Goal: Information Seeking & Learning: Find specific page/section

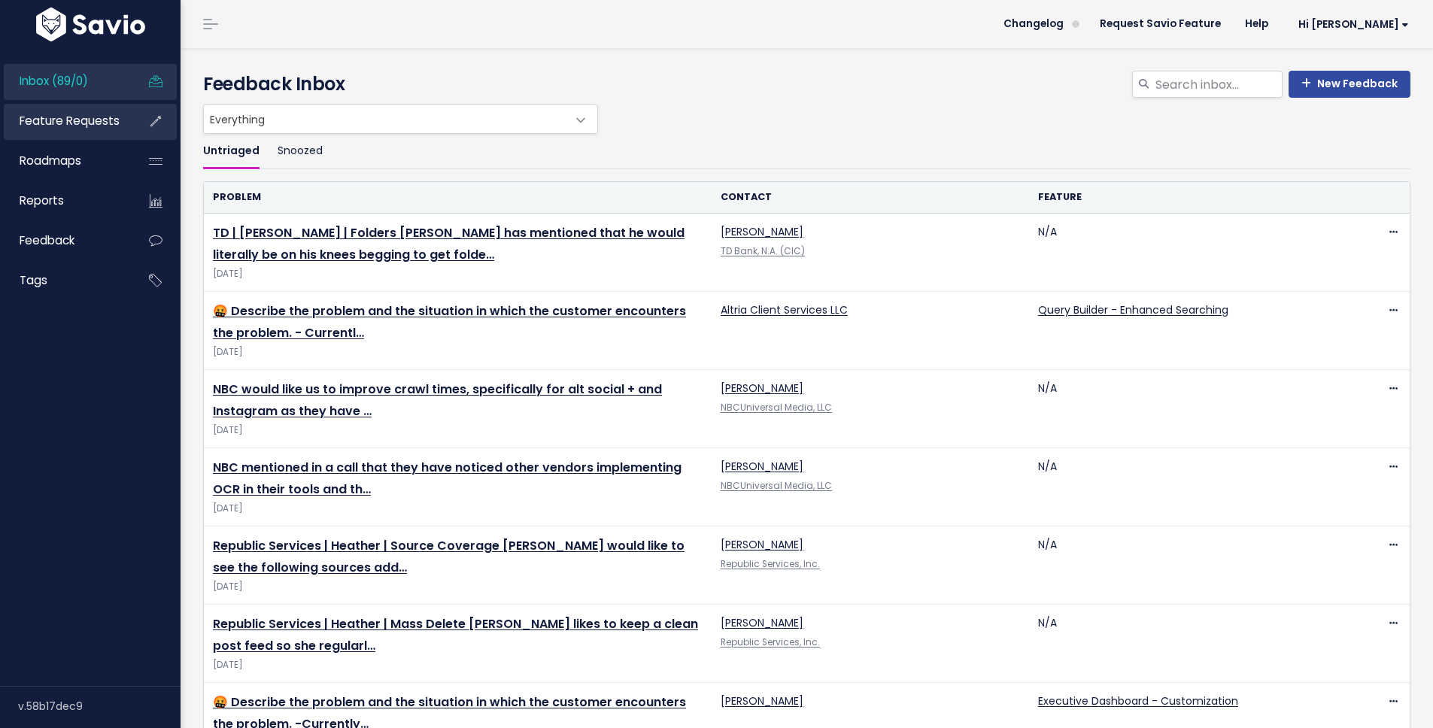
click at [108, 133] on link "Feature Requests" at bounding box center [64, 121] width 121 height 35
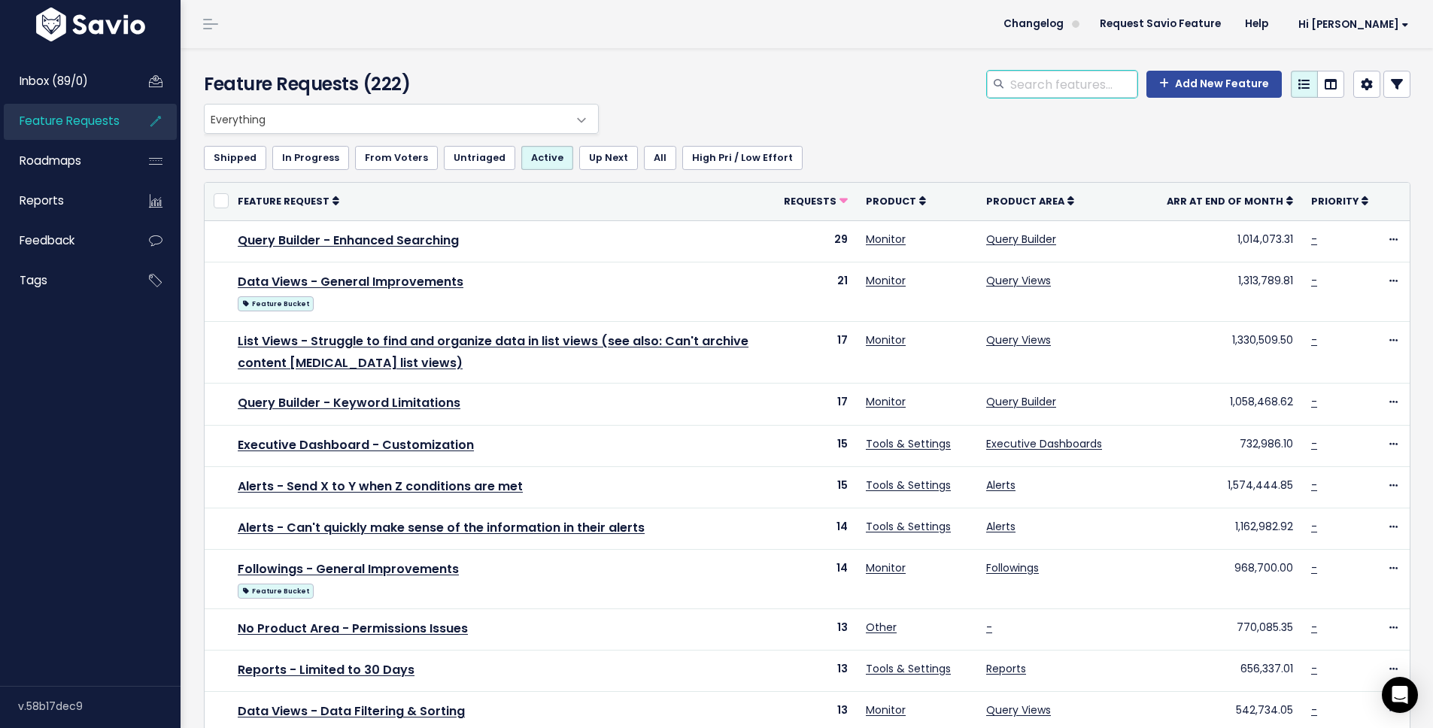
click at [1072, 87] on input "search" at bounding box center [1073, 84] width 129 height 27
type input "drivers license"
click at [1134, 127] on div "Everything Any Product: Any Product Area Any Product: No Product Area No Produc…" at bounding box center [803, 119] width 1207 height 30
click at [1105, 90] on input "drivers license" at bounding box center [1073, 84] width 129 height 27
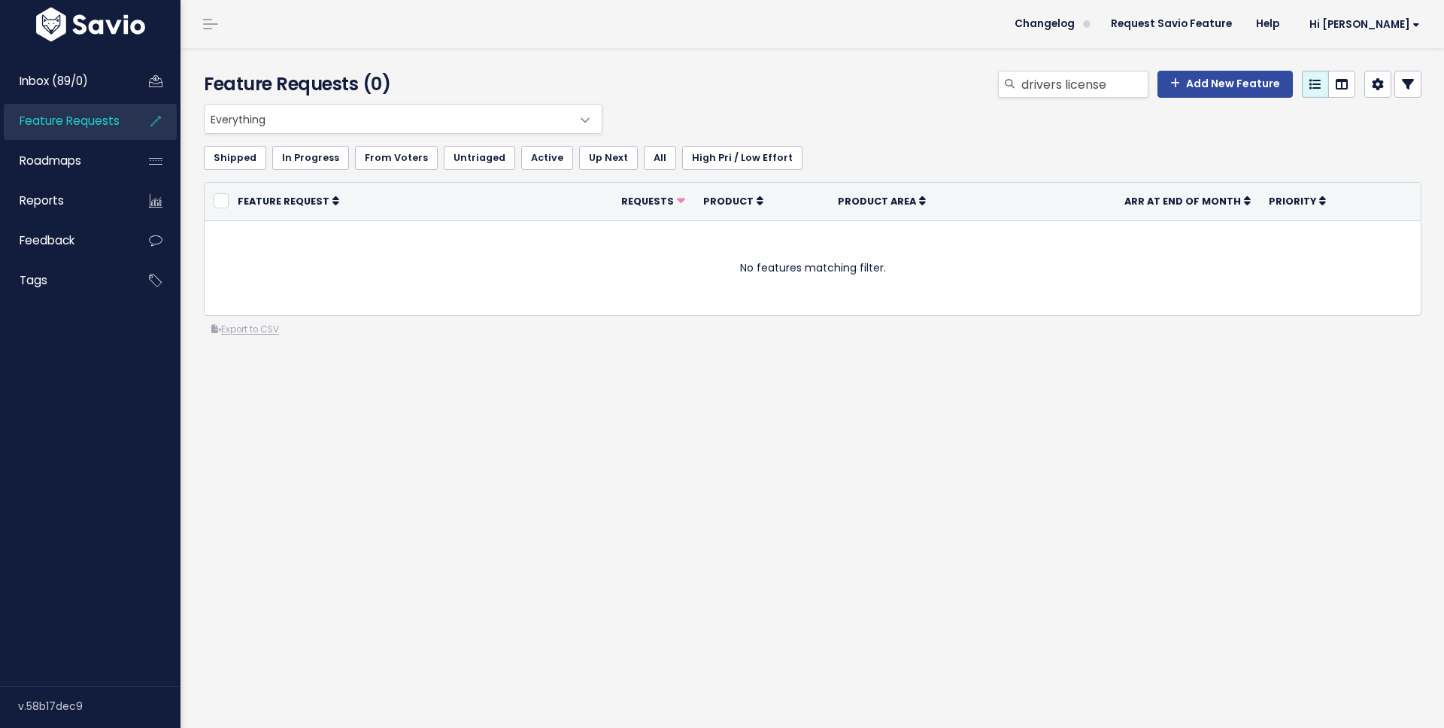
click at [346, 109] on span "Everything" at bounding box center [388, 119] width 367 height 29
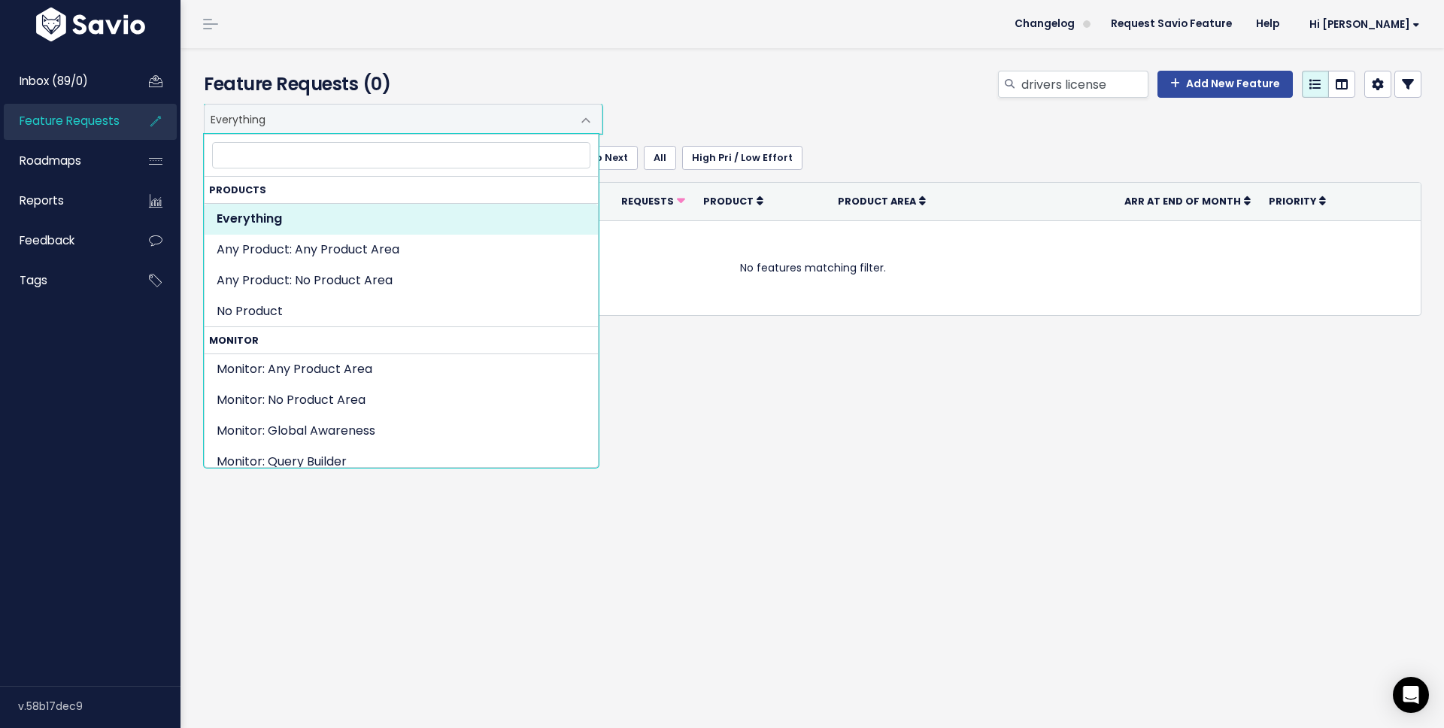
click at [355, 158] on input "search" at bounding box center [401, 155] width 378 height 26
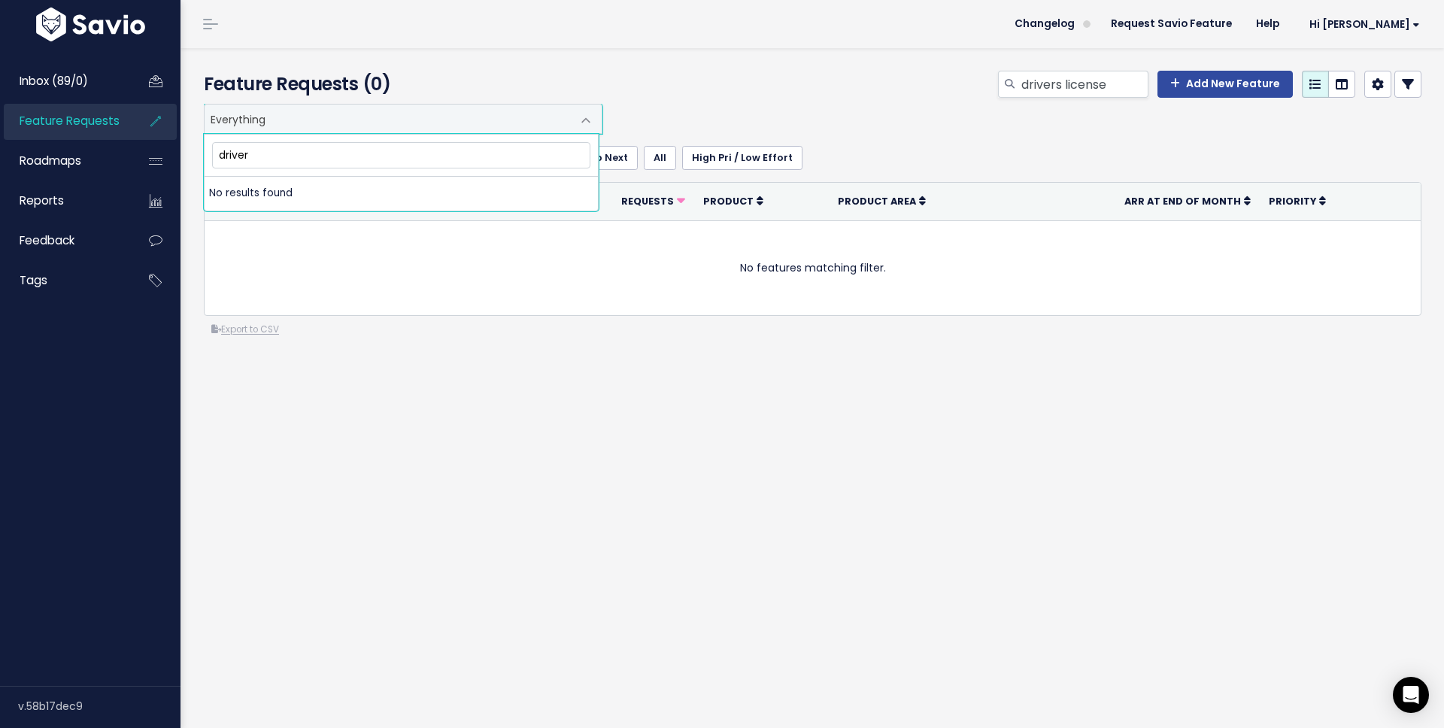
type input "drivers"
click at [606, 81] on div "drivers license Add New Feature" at bounding box center [1020, 87] width 828 height 33
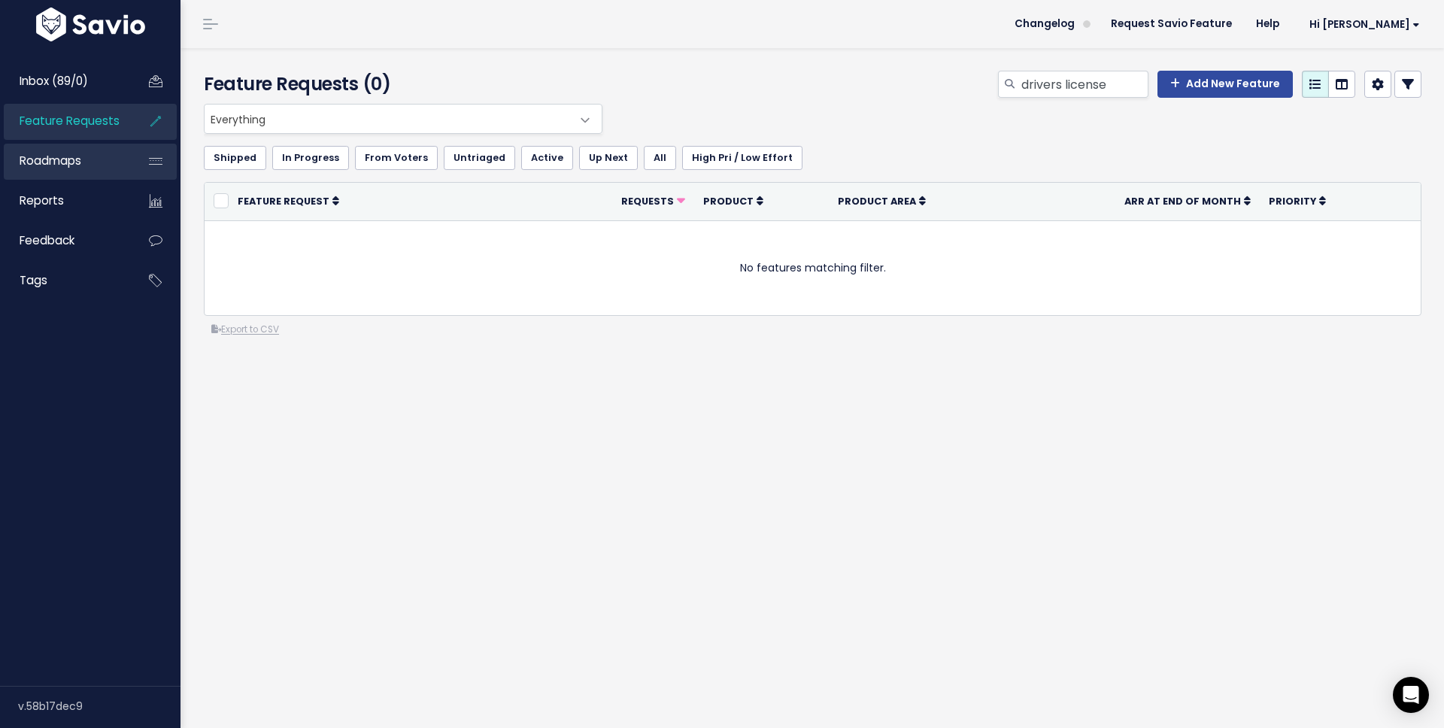
click at [79, 151] on link "Roadmaps" at bounding box center [64, 161] width 121 height 35
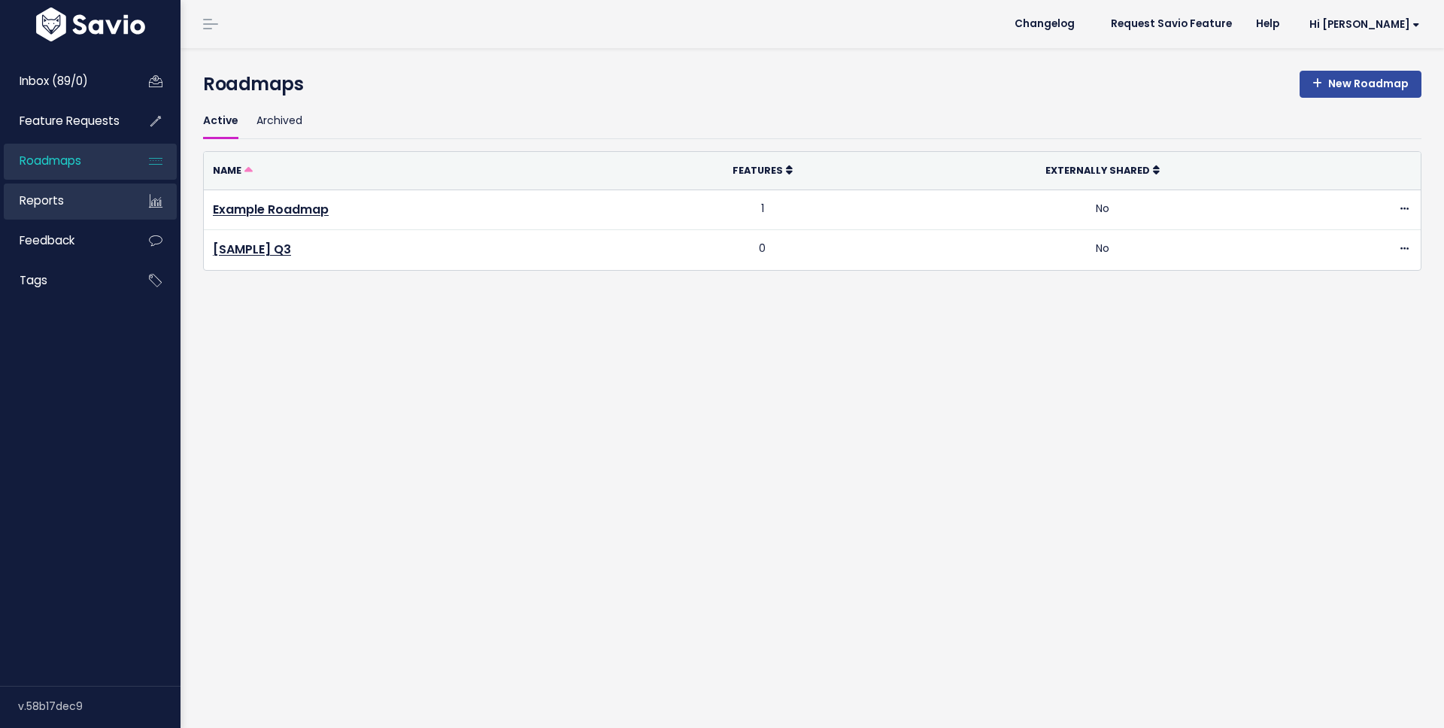
click at [76, 192] on link "Reports" at bounding box center [64, 201] width 121 height 35
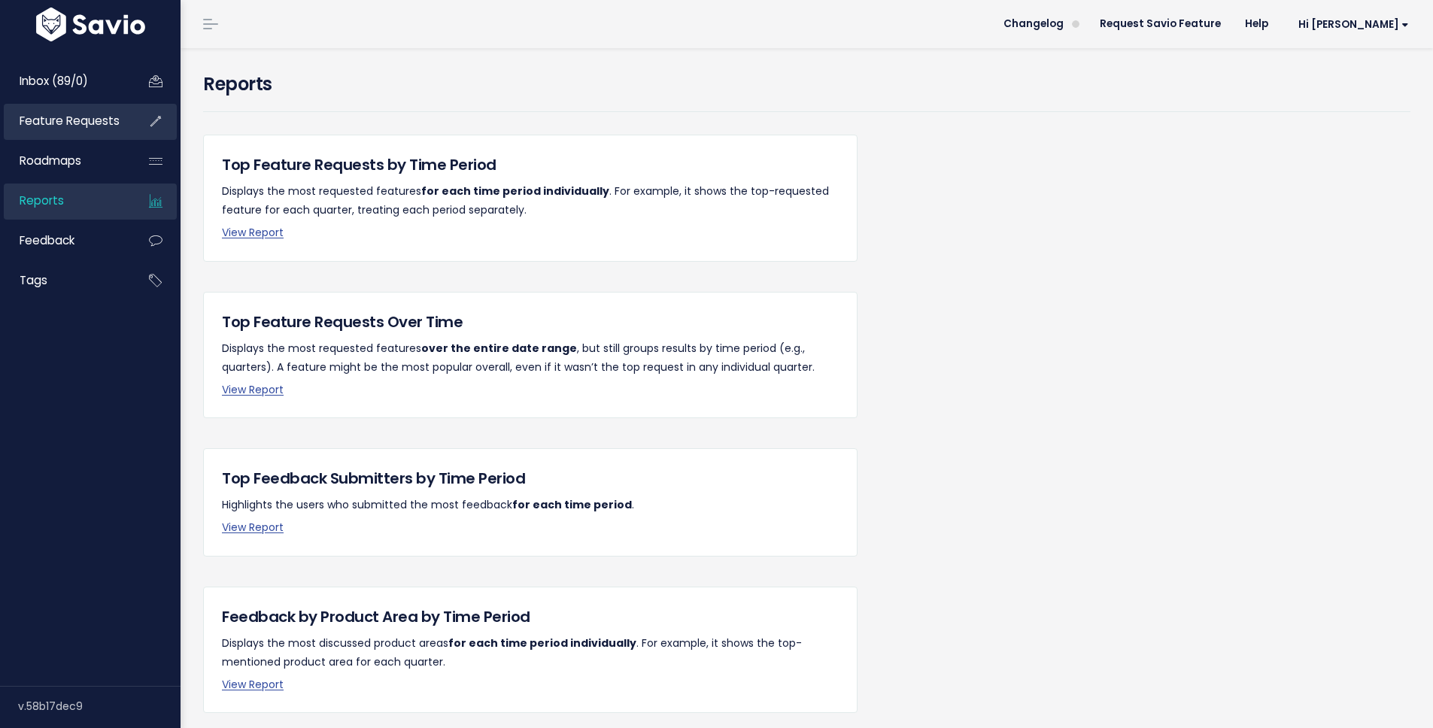
click at [87, 125] on span "Feature Requests" at bounding box center [70, 121] width 100 height 16
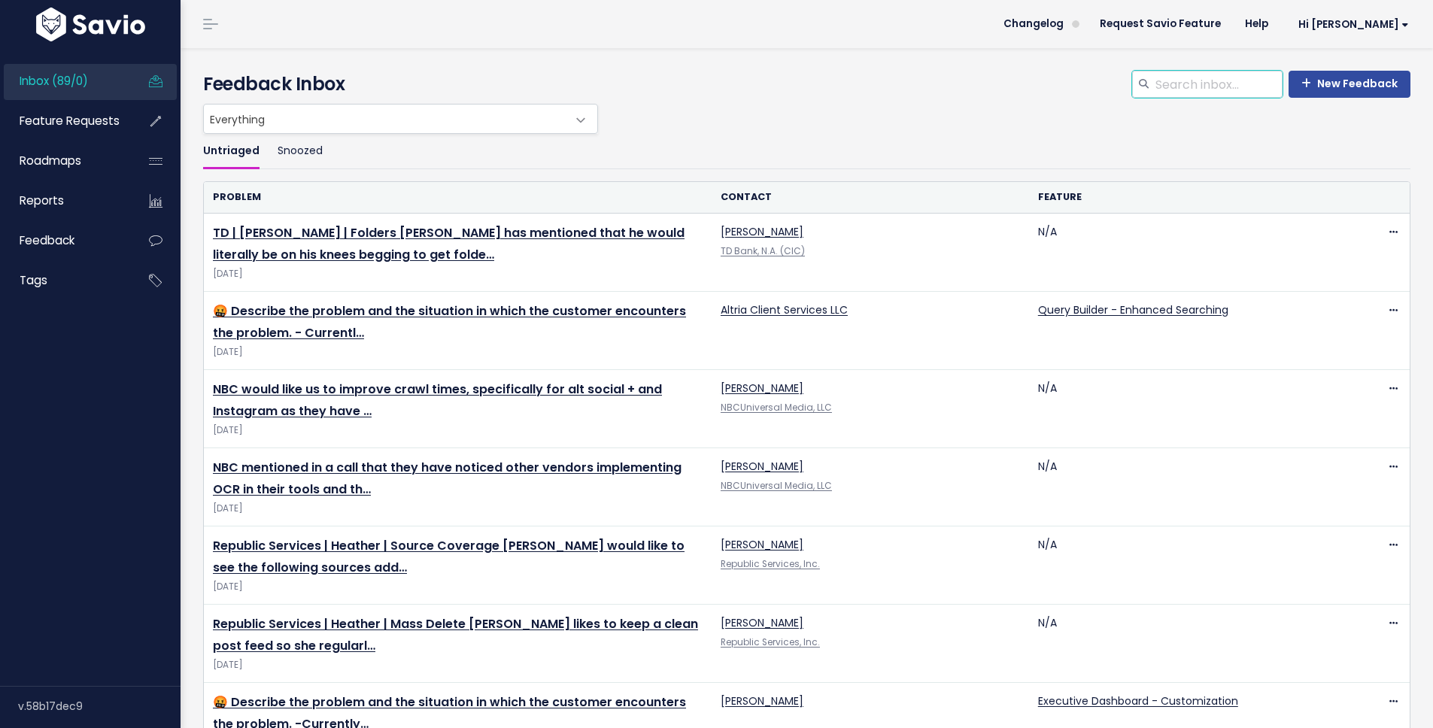
click at [1198, 84] on input "search" at bounding box center [1218, 84] width 129 height 27
type input "drivers"
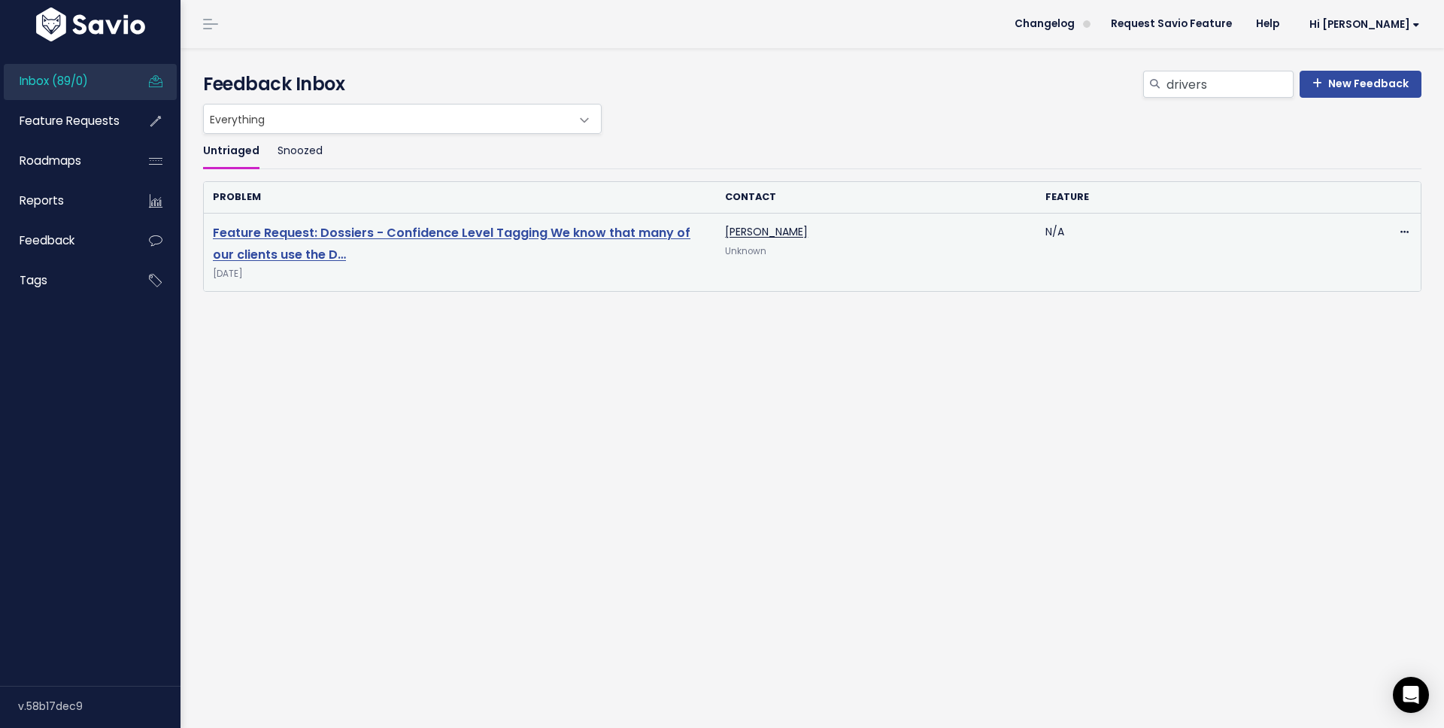
click at [472, 235] on link "Feature Request: Dossiers - Confidence Level Tagging We know that many of our c…" at bounding box center [452, 243] width 478 height 39
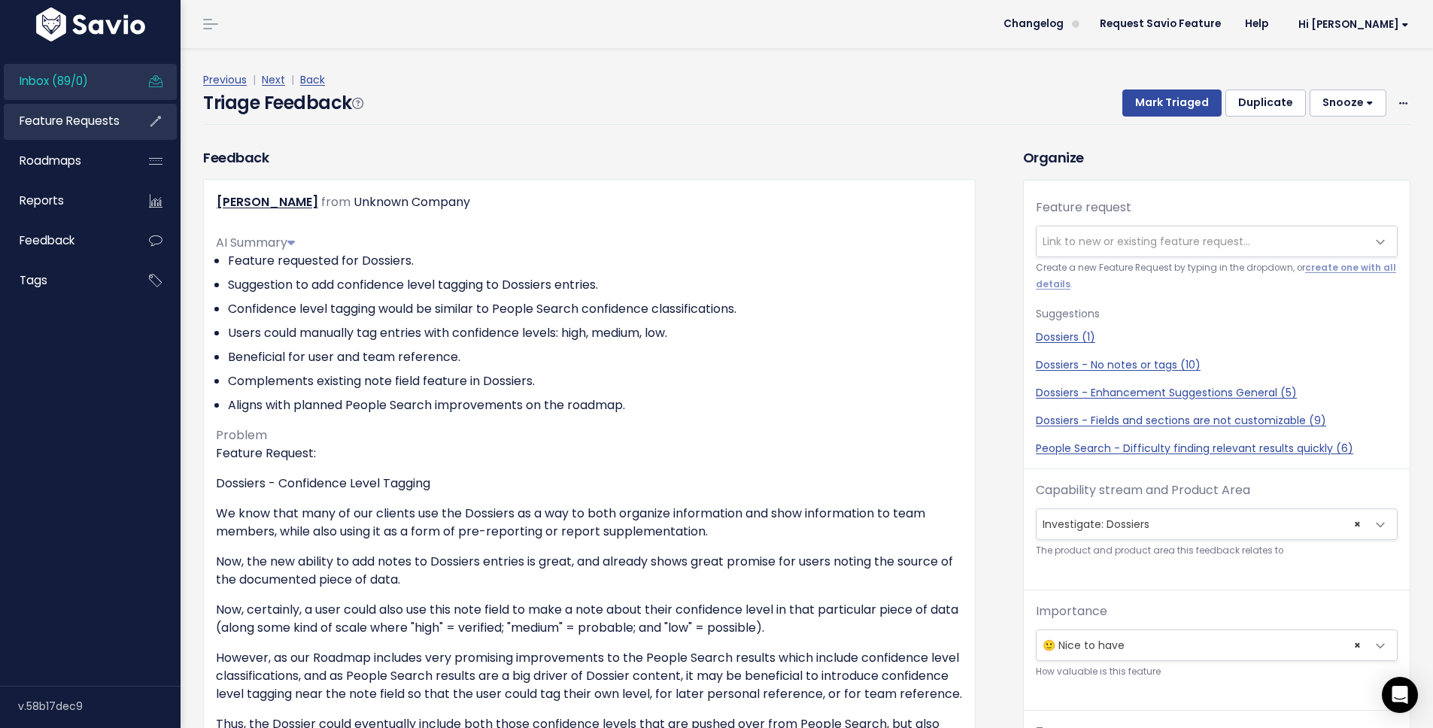
click at [55, 123] on span "Feature Requests" at bounding box center [70, 121] width 100 height 16
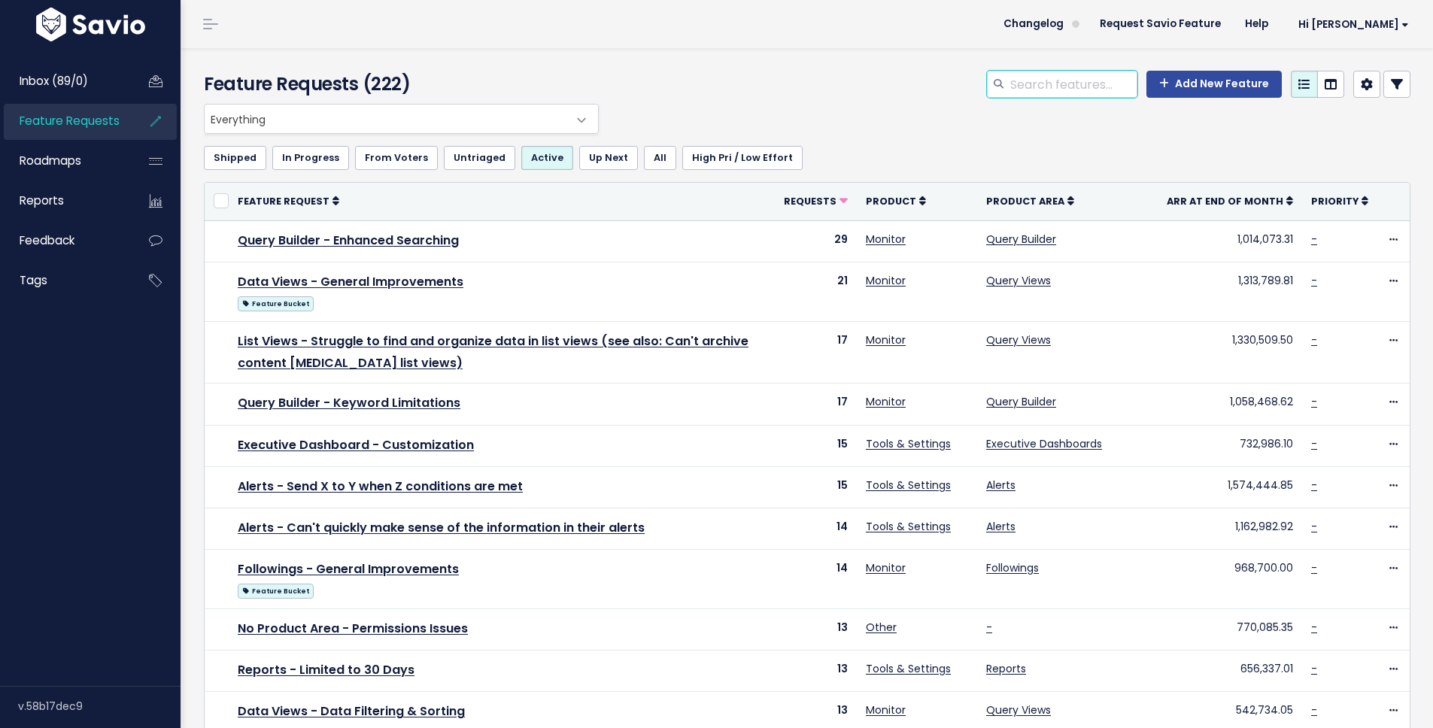
click at [1052, 91] on input "search" at bounding box center [1073, 84] width 129 height 27
click at [1069, 88] on input "drivers" at bounding box center [1073, 84] width 129 height 27
type input "driver"
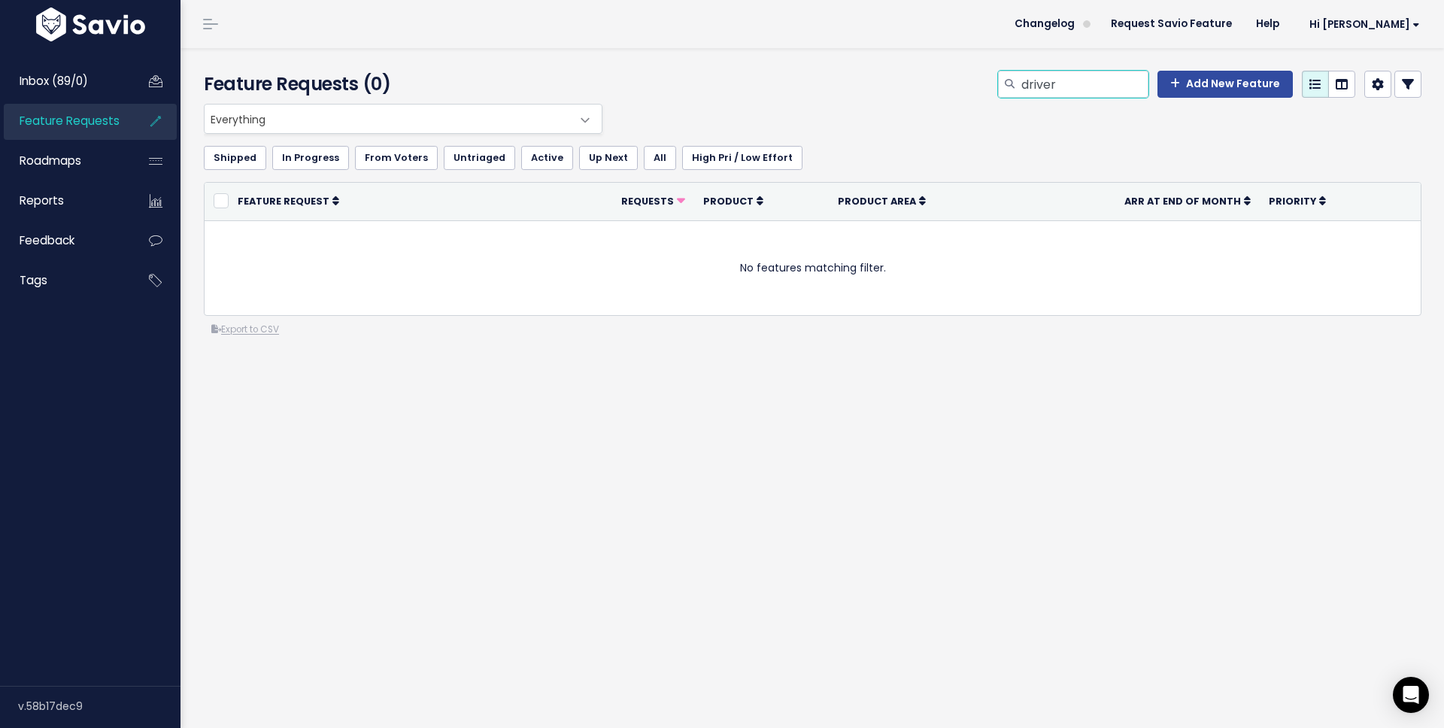
click at [1095, 83] on input "driver" at bounding box center [1084, 84] width 129 height 27
type input "dossier"
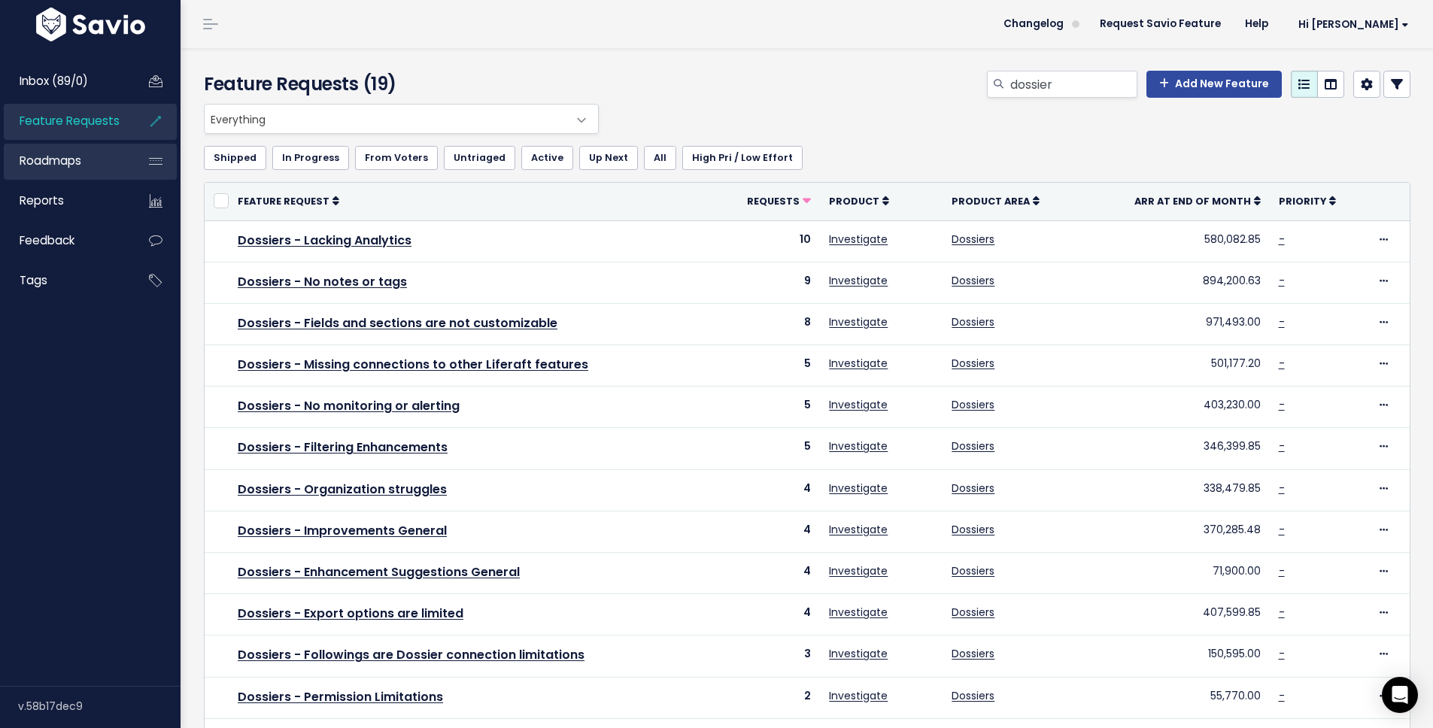
click at [80, 172] on link "Roadmaps" at bounding box center [64, 161] width 121 height 35
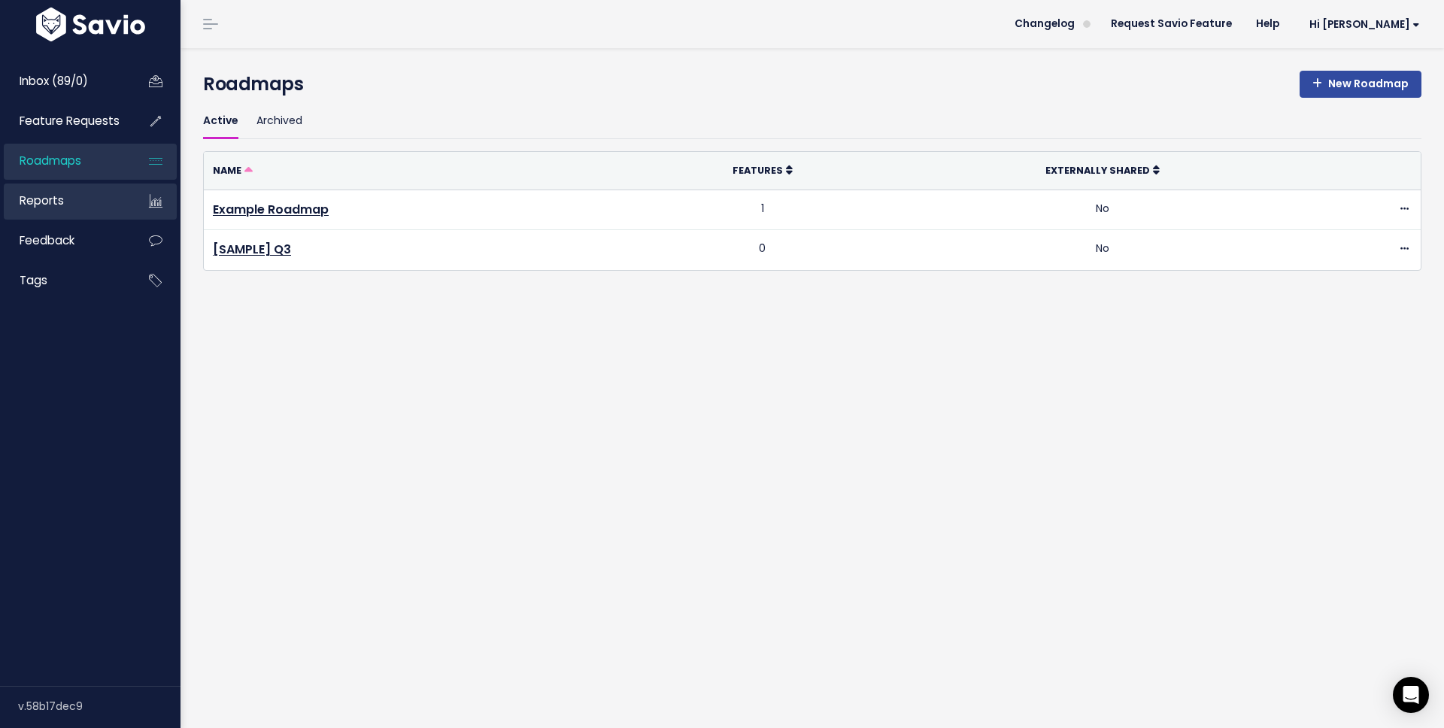
click at [83, 189] on link "Reports" at bounding box center [64, 201] width 121 height 35
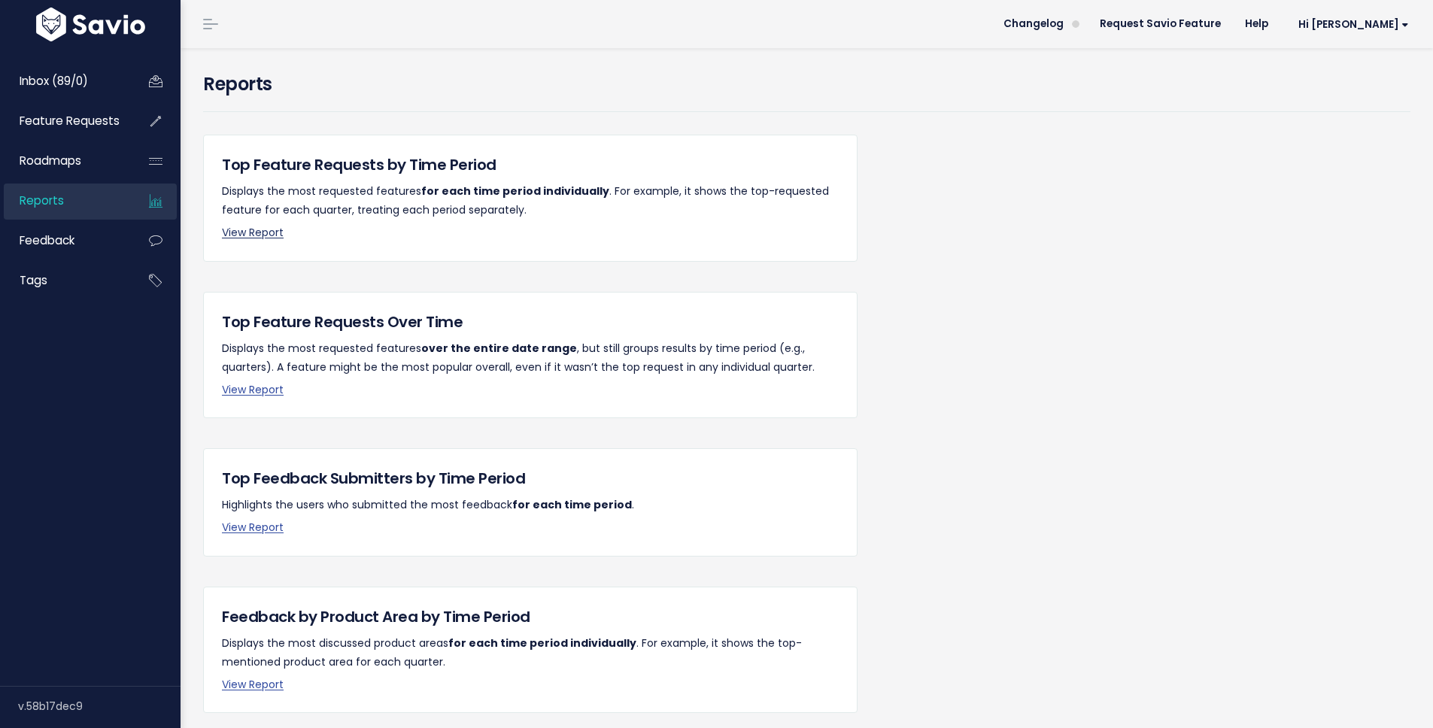
click at [265, 231] on link "View Report" at bounding box center [253, 232] width 62 height 15
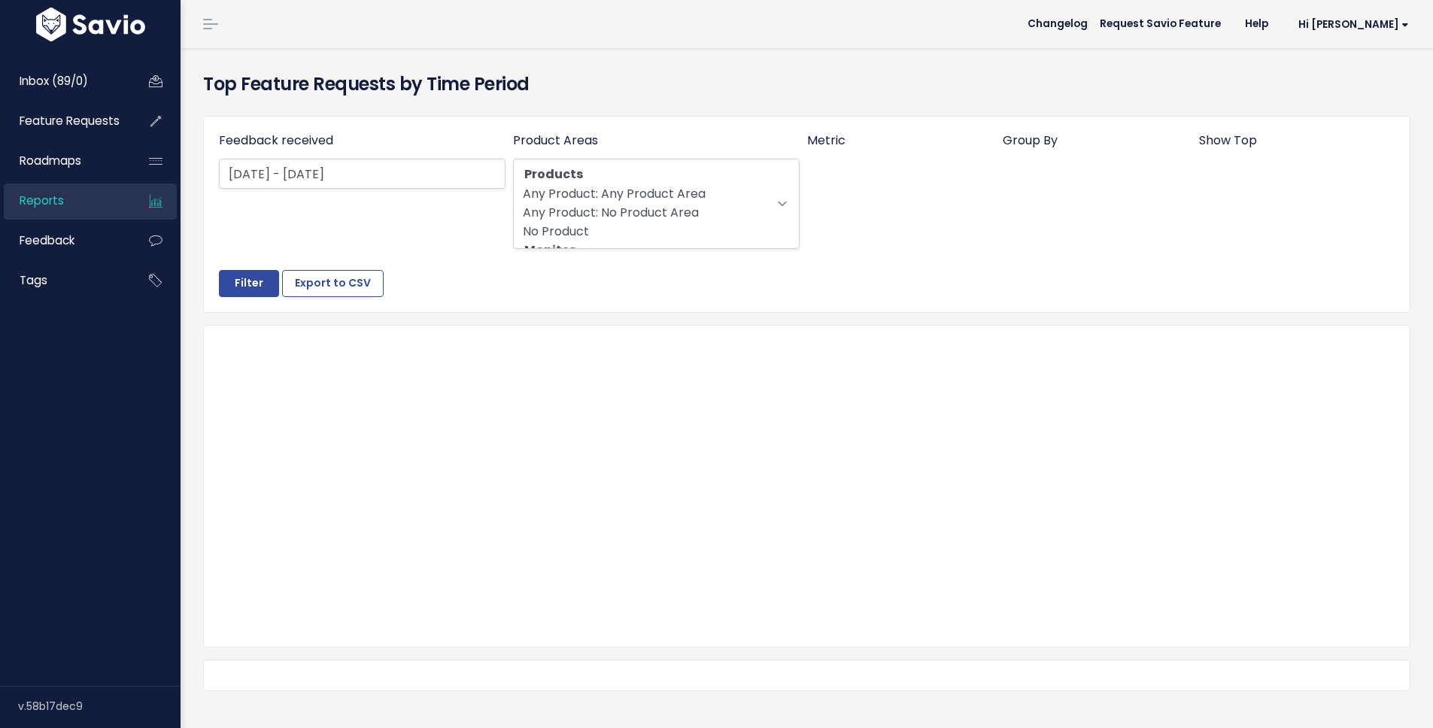
select select
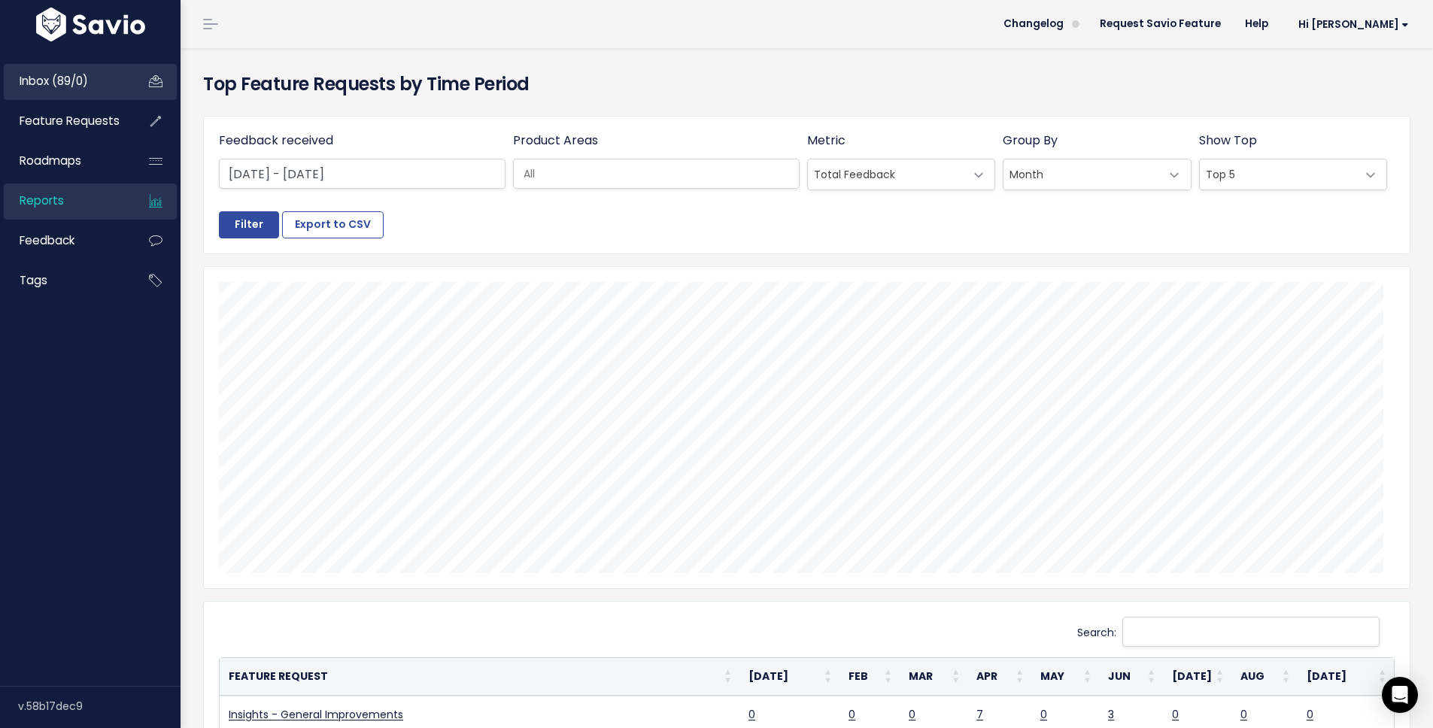
click at [46, 91] on link "Inbox (89/0)" at bounding box center [64, 81] width 121 height 35
